Goal: Information Seeking & Learning: Learn about a topic

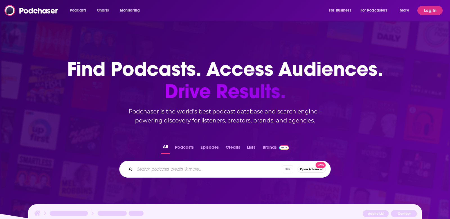
click at [195, 12] on div "Podcasts Charts Monitoring For Business For Podcasters More" at bounding box center [240, 10] width 349 height 9
click at [429, 8] on button "Log In" at bounding box center [430, 10] width 25 height 9
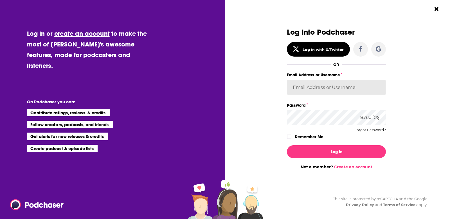
click at [311, 90] on input "Email Address or Username" at bounding box center [336, 87] width 99 height 15
type input "[PERSON_NAME][EMAIL_ADDRESS][DOMAIN_NAME]"
click at [289, 135] on icon "Dialog" at bounding box center [289, 136] width 3 height 3
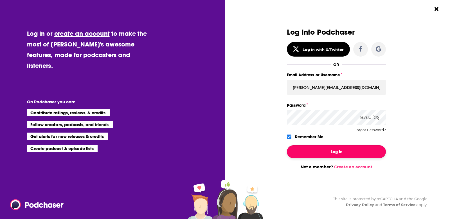
click at [309, 153] on button "Log In" at bounding box center [336, 151] width 99 height 13
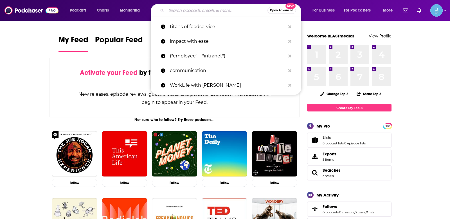
click at [207, 9] on input "Search podcasts, credits, & more..." at bounding box center [216, 10] width 101 height 9
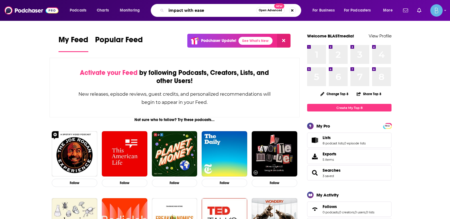
type input "impact with ease"
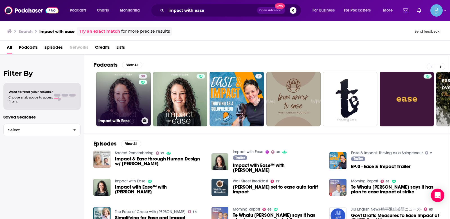
click at [131, 98] on link "30 Impact with Ease" at bounding box center [123, 99] width 55 height 55
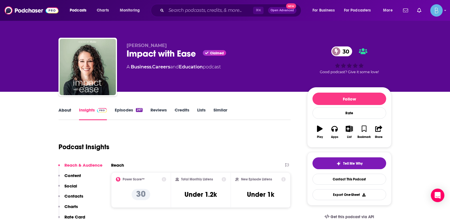
click at [71, 111] on div "About" at bounding box center [69, 113] width 21 height 13
click at [65, 114] on link "About" at bounding box center [65, 113] width 13 height 13
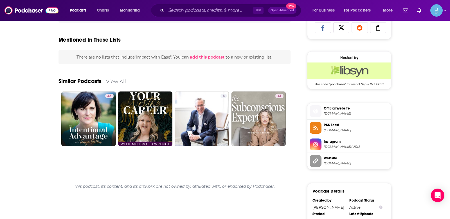
scroll to position [396, 0]
